Goal: Information Seeking & Learning: Learn about a topic

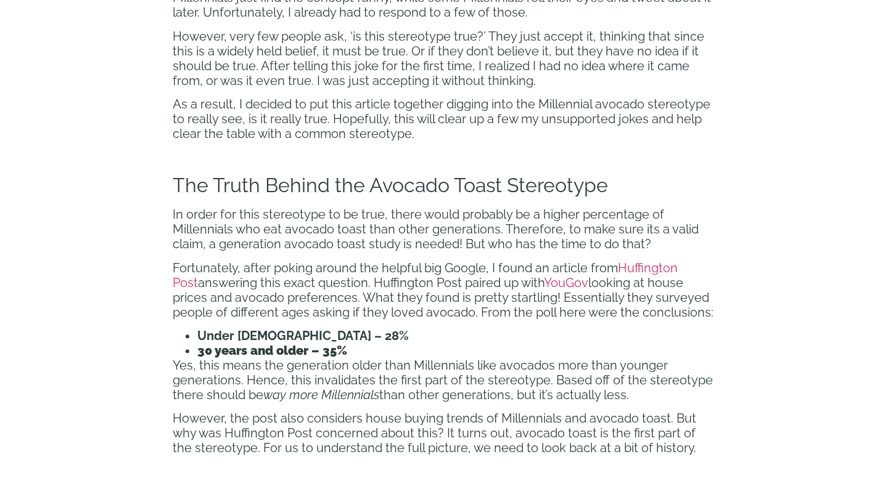
scroll to position [986, 0]
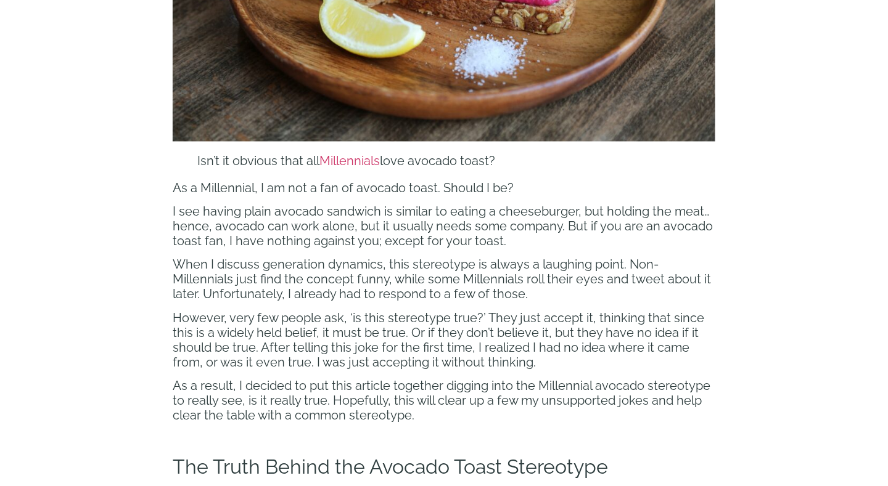
scroll to position [740, 0]
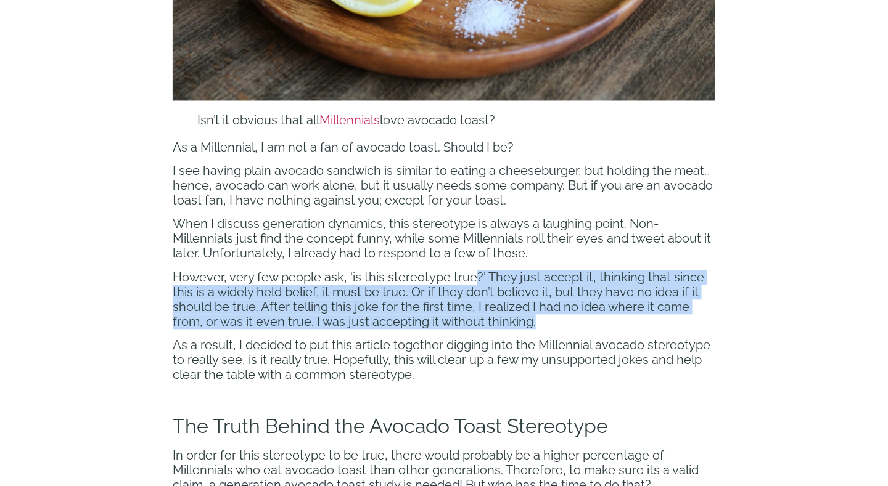
drag, startPoint x: 473, startPoint y: 275, endPoint x: 553, endPoint y: 326, distance: 94.6
click at [553, 326] on p "However, very few people ask, ‘is this stereotype true?’ They just accept it, t…" at bounding box center [444, 300] width 542 height 59
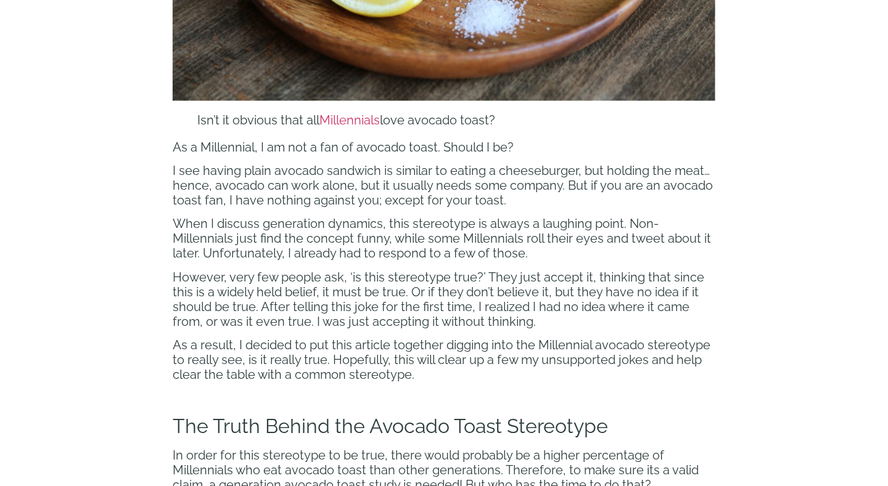
click at [404, 367] on span "As a result, I decided to put this article together digging into the Millennial…" at bounding box center [442, 360] width 538 height 44
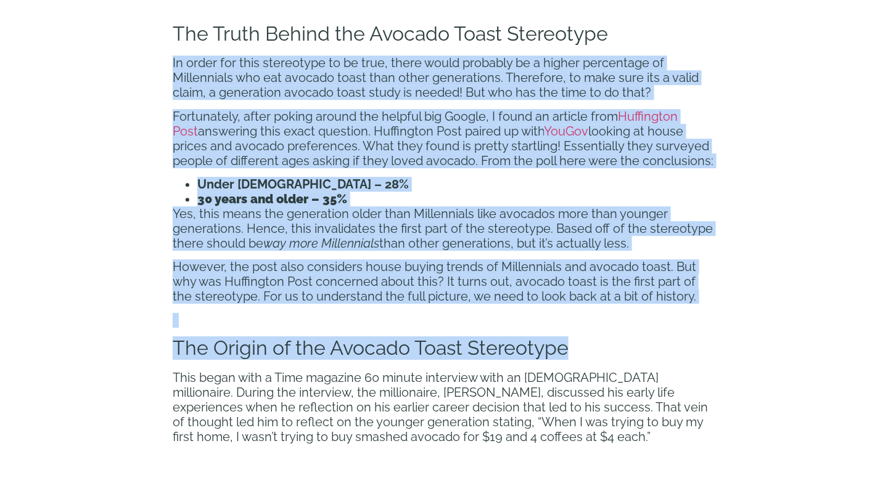
scroll to position [1233, 0]
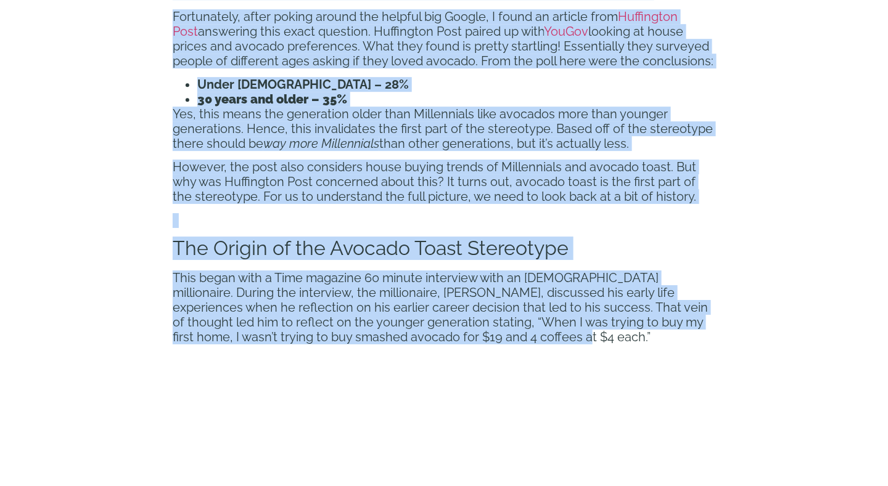
drag, startPoint x: 171, startPoint y: 202, endPoint x: 463, endPoint y: 335, distance: 321.1
copy div "In order for this stereotype to be true, there would probably be a higher perce…"
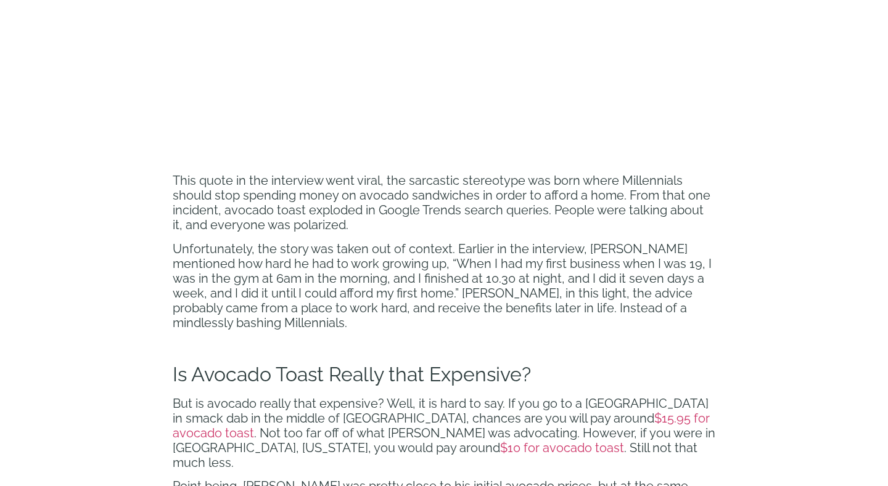
scroll to position [1788, 0]
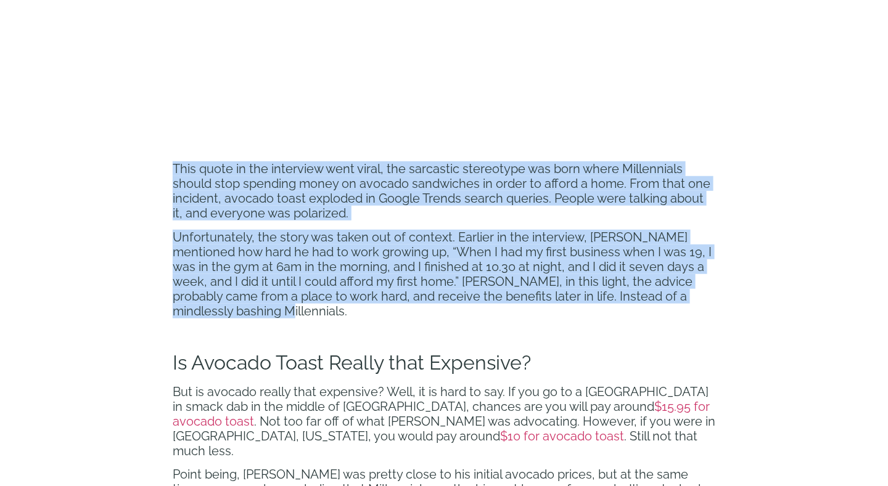
drag, startPoint x: 173, startPoint y: 164, endPoint x: 341, endPoint y: 315, distance: 225.6
copy div "This quote in the interview went viral, the sarcastic stereotype was born where…"
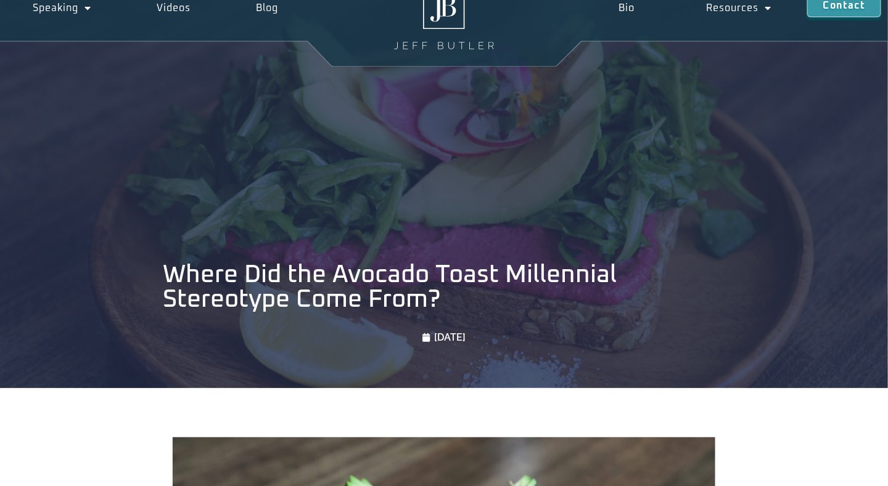
scroll to position [94, 0]
